Goal: Task Accomplishment & Management: Manage account settings

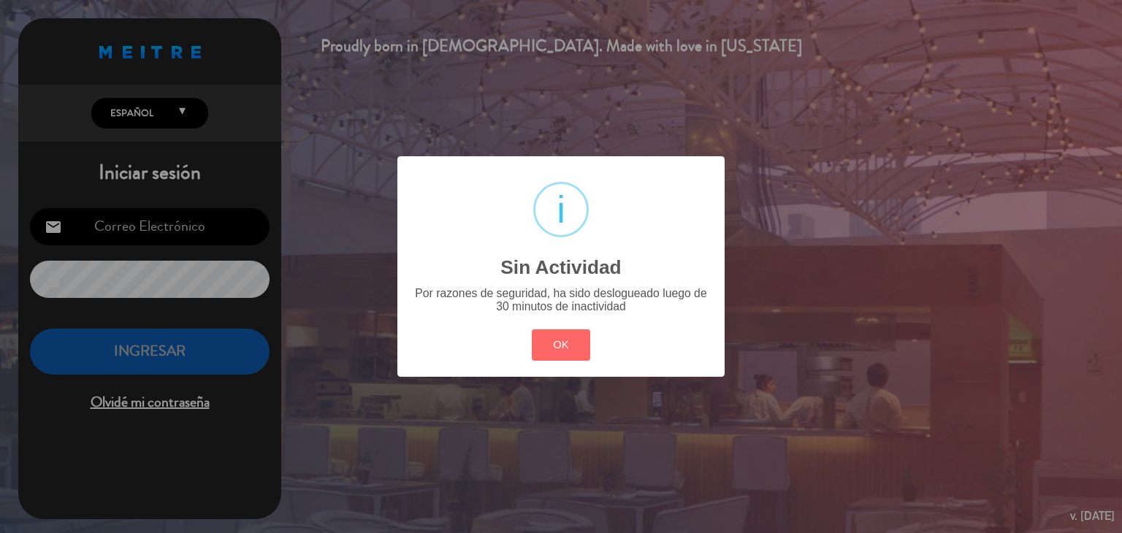
type input "[EMAIL_ADDRESS][DOMAIN_NAME]"
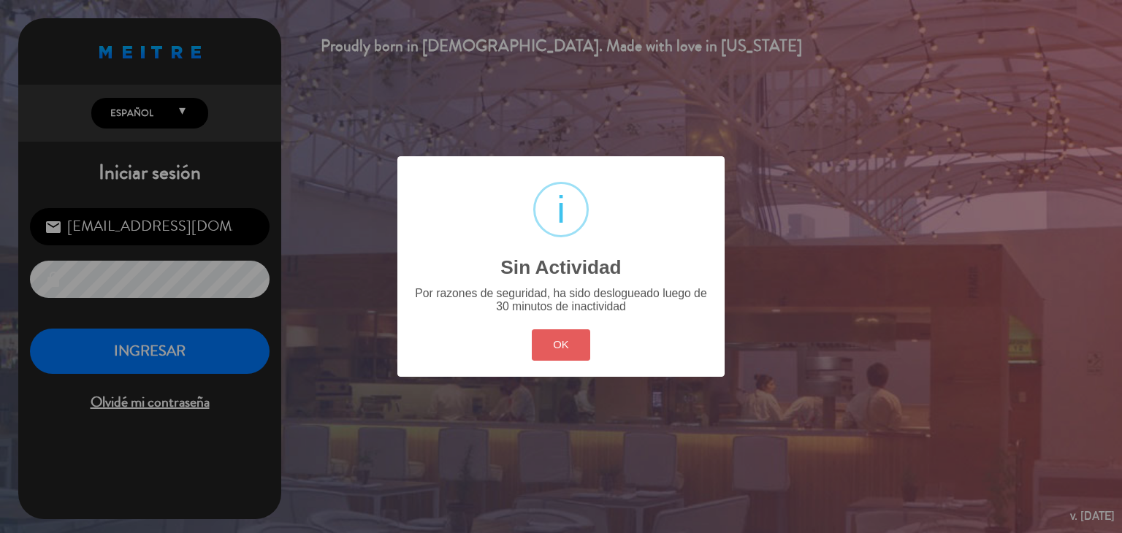
click at [544, 338] on button "OK" at bounding box center [561, 345] width 59 height 31
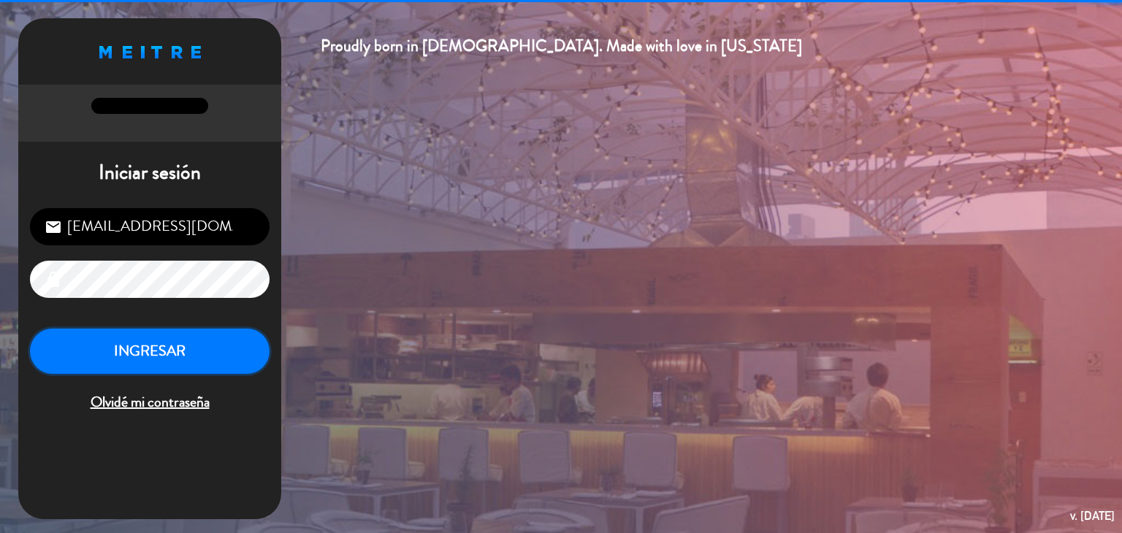
click at [203, 360] on button "INGRESAR" at bounding box center [150, 352] width 240 height 46
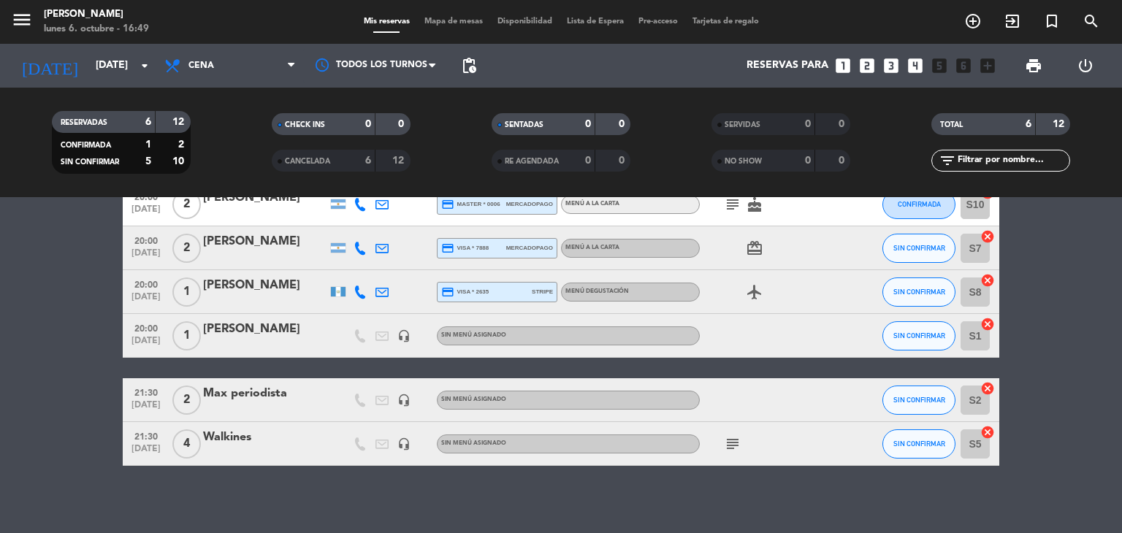
scroll to position [88, 0]
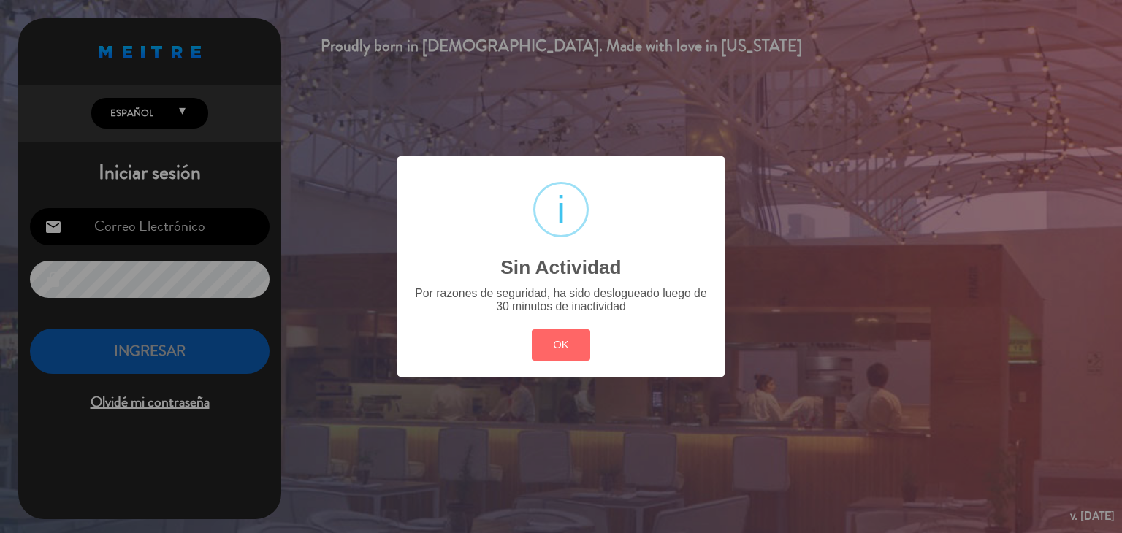
type input "[EMAIL_ADDRESS][DOMAIN_NAME]"
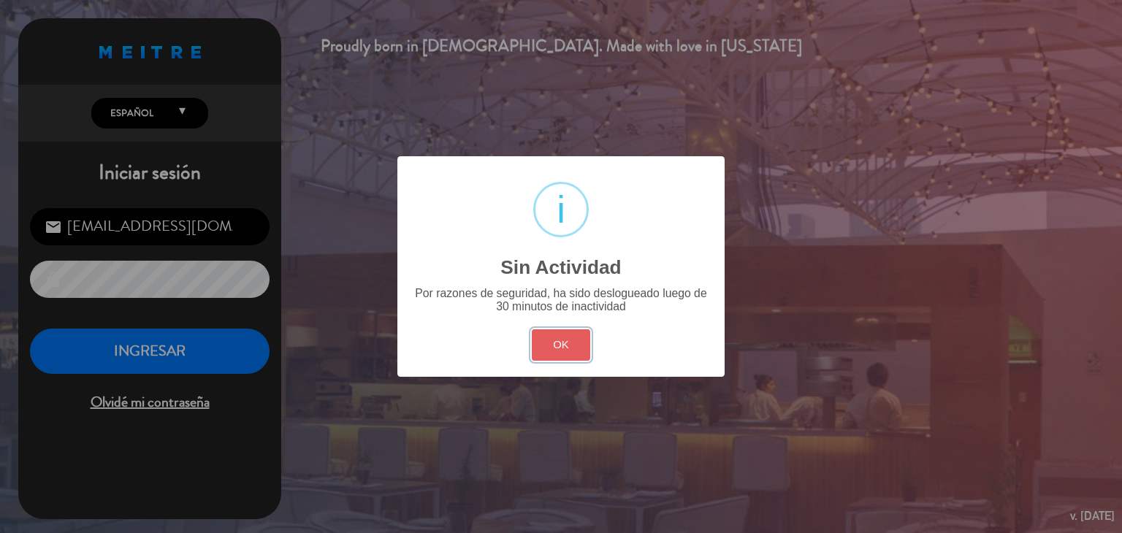
click at [573, 354] on button "OK" at bounding box center [561, 345] width 59 height 31
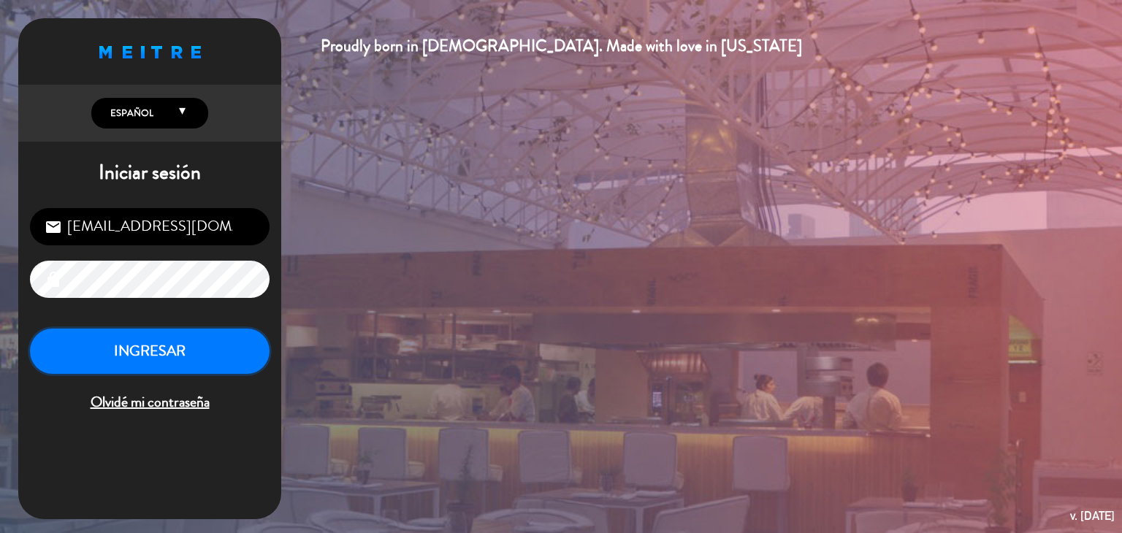
click at [224, 356] on button "INGRESAR" at bounding box center [150, 352] width 240 height 46
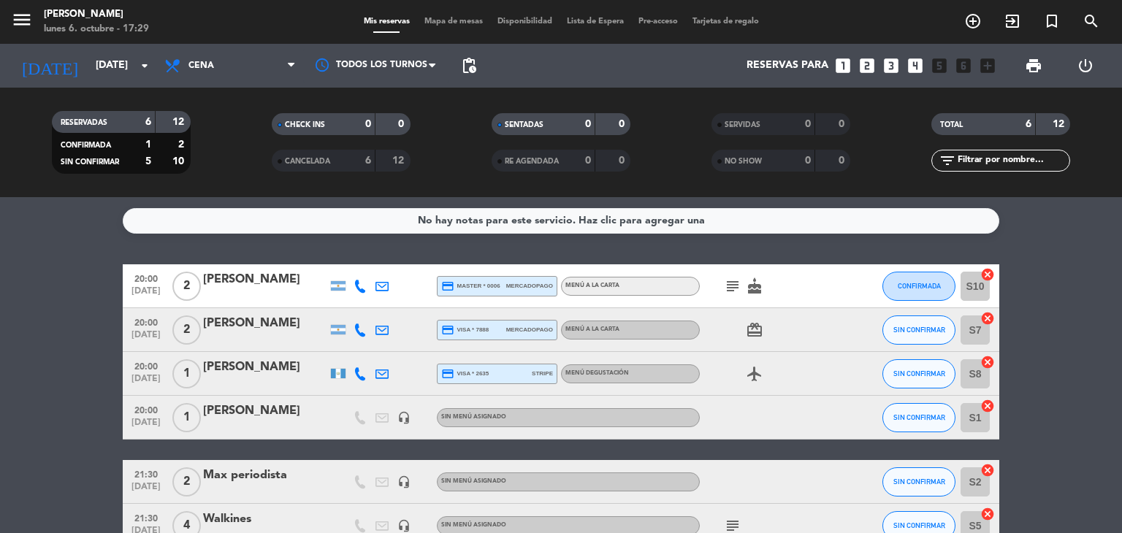
click at [338, 376] on div at bounding box center [338, 373] width 15 height 9
click at [337, 378] on div at bounding box center [338, 373] width 15 height 9
click at [362, 372] on icon at bounding box center [360, 374] width 13 height 13
click at [394, 354] on span at bounding box center [400, 350] width 12 height 12
click at [370, 351] on span "content_paste" at bounding box center [375, 349] width 11 height 11
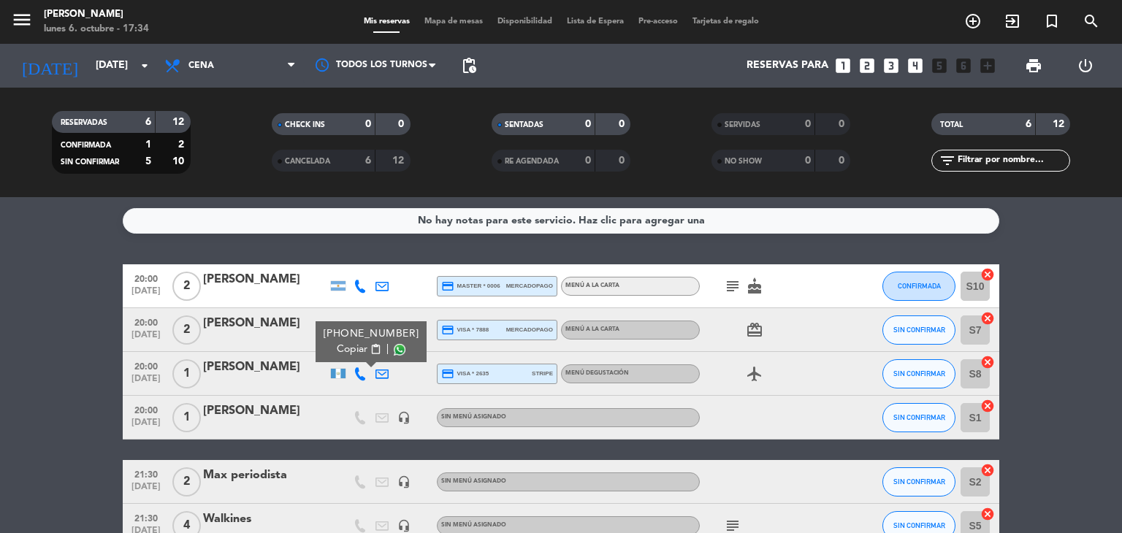
click at [422, 368] on div at bounding box center [426, 373] width 22 height 43
click at [758, 371] on icon "airplanemode_active" at bounding box center [755, 374] width 18 height 18
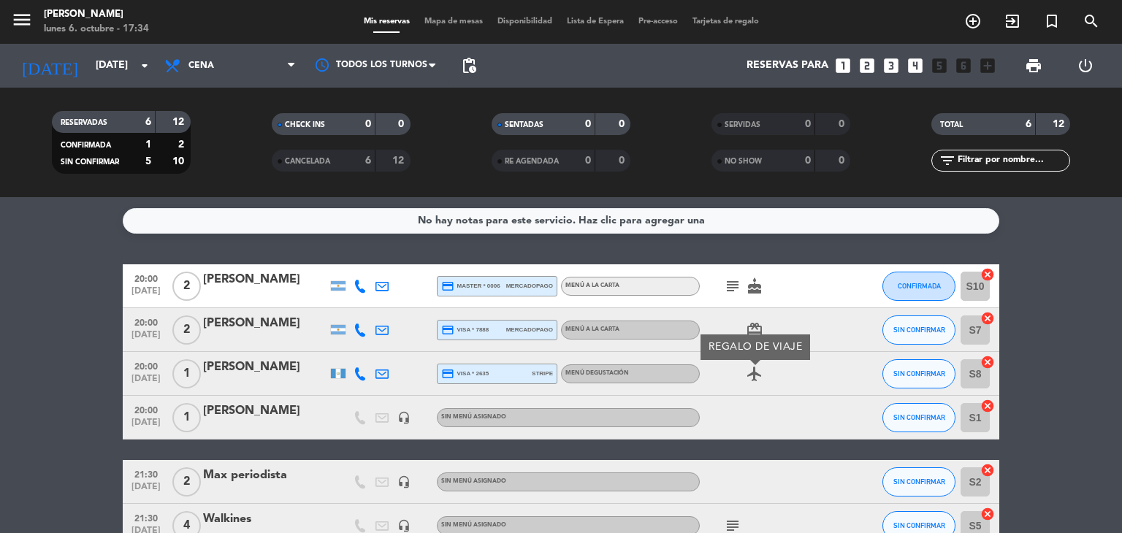
click at [758, 371] on icon "airplanemode_active" at bounding box center [755, 374] width 18 height 18
click at [813, 374] on div "airplanemode_active" at bounding box center [766, 373] width 132 height 43
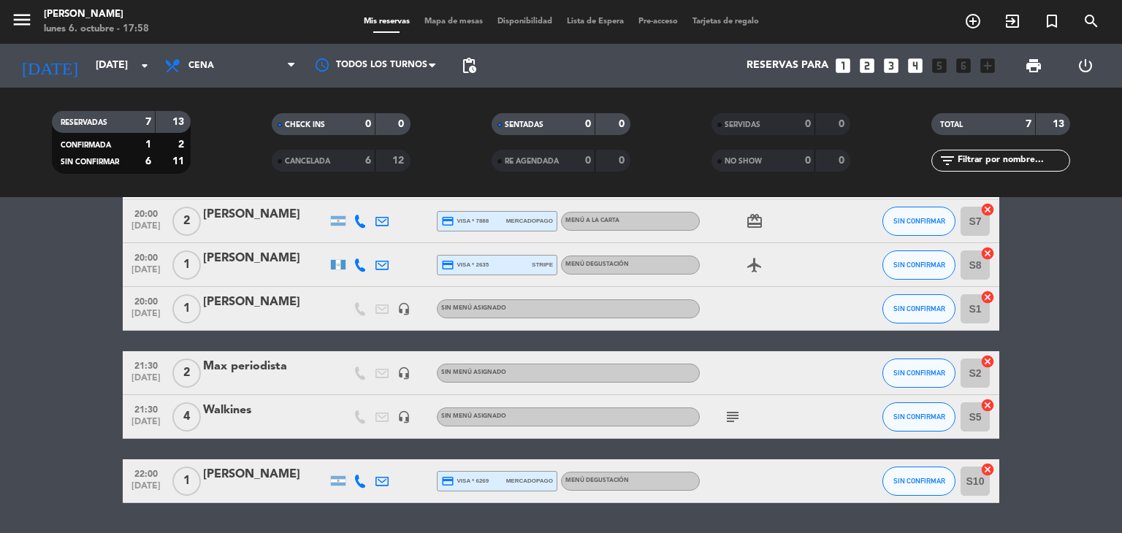
scroll to position [152, 0]
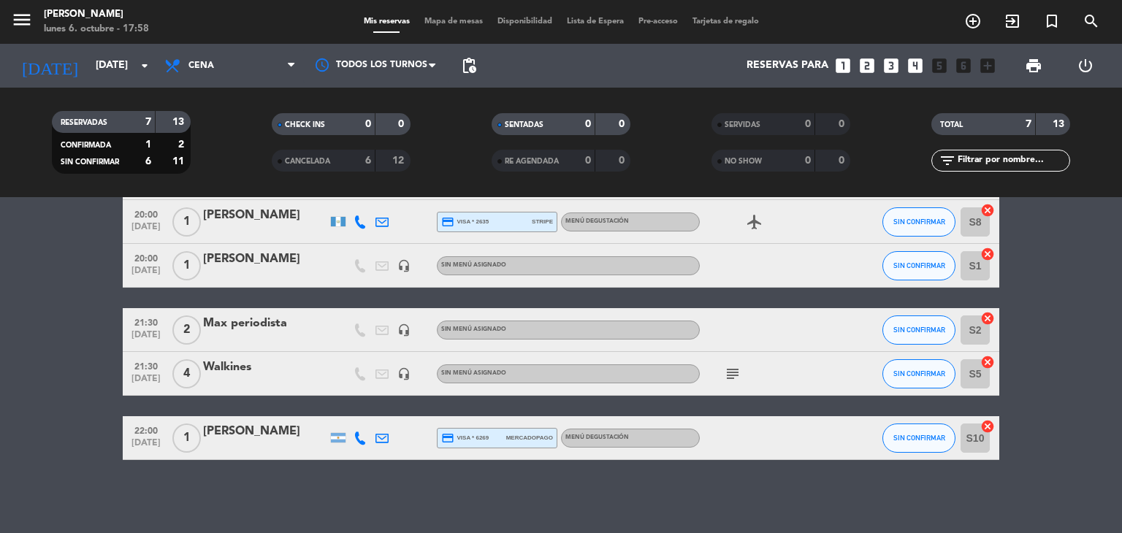
click at [737, 379] on icon "subject" at bounding box center [733, 374] width 18 height 18
click at [767, 316] on div at bounding box center [766, 329] width 132 height 43
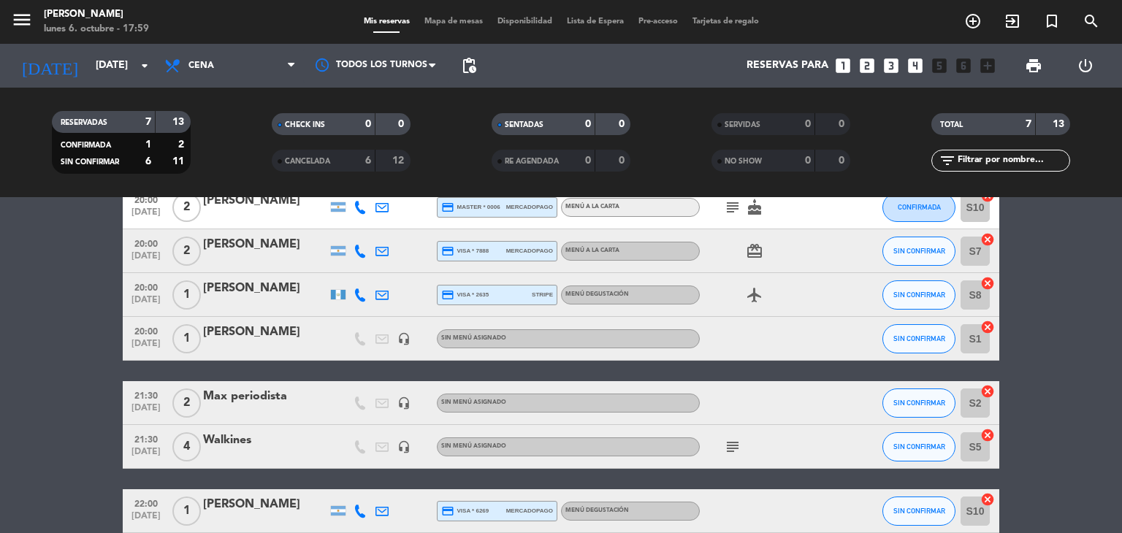
scroll to position [6, 0]
